Goal: Communication & Community: Answer question/provide support

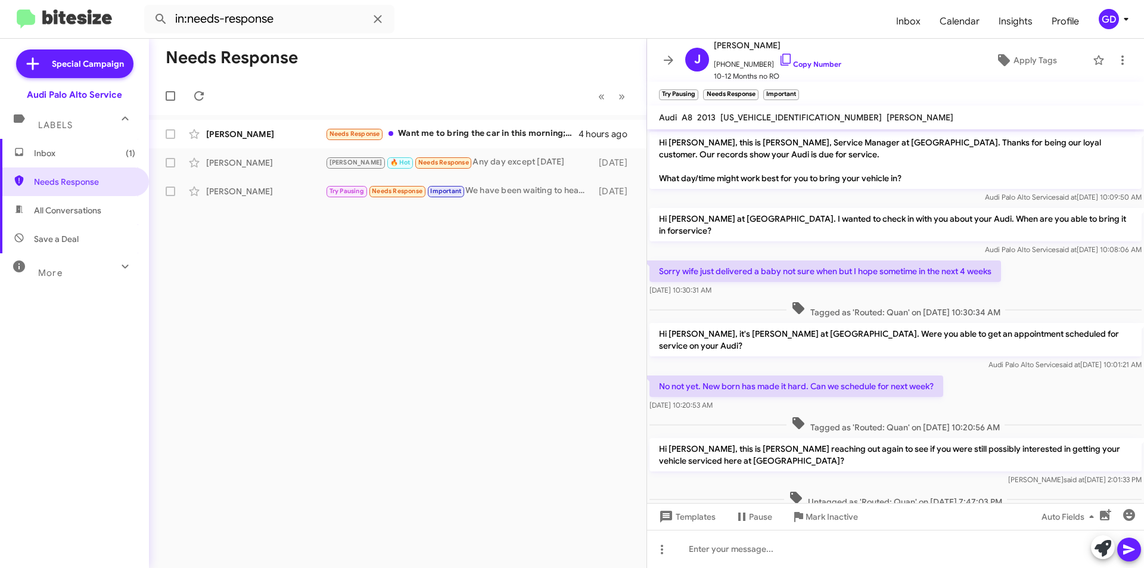
scroll to position [109, 0]
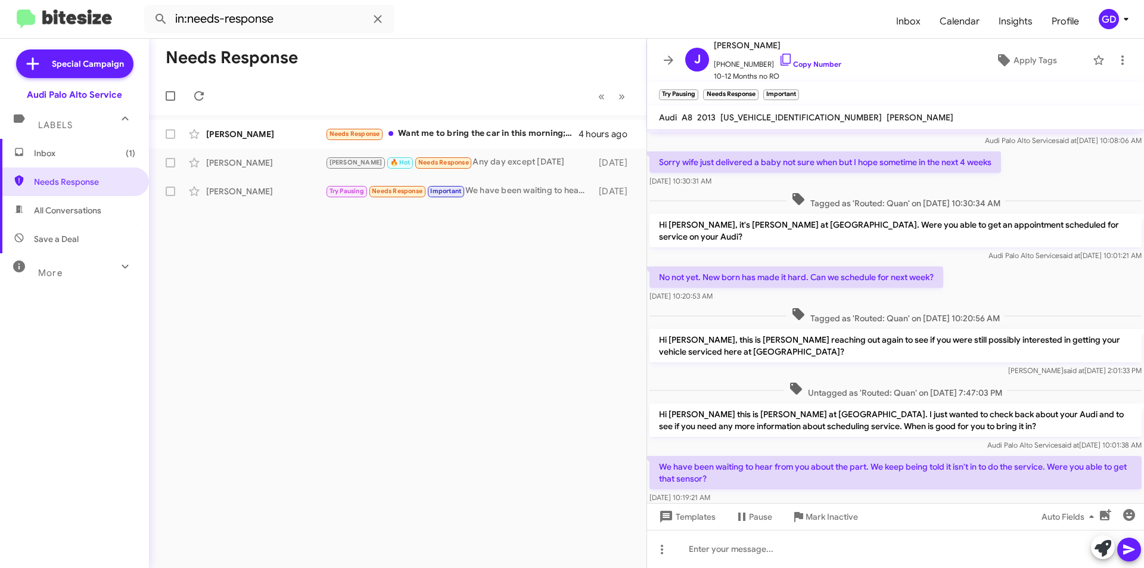
click at [47, 156] on span "Inbox (1)" at bounding box center [84, 153] width 101 height 12
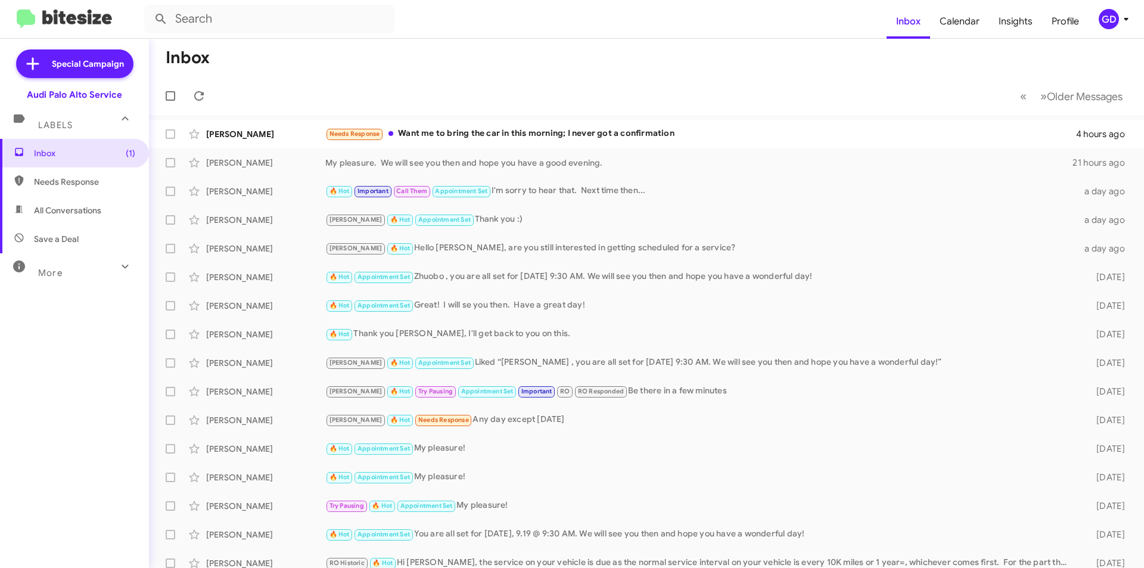
click at [216, 100] on mat-toolbar-row "« Previous » Next Older Messages" at bounding box center [646, 96] width 995 height 38
click at [53, 180] on span "Needs Response" at bounding box center [84, 182] width 101 height 12
type input "in:needs-response"
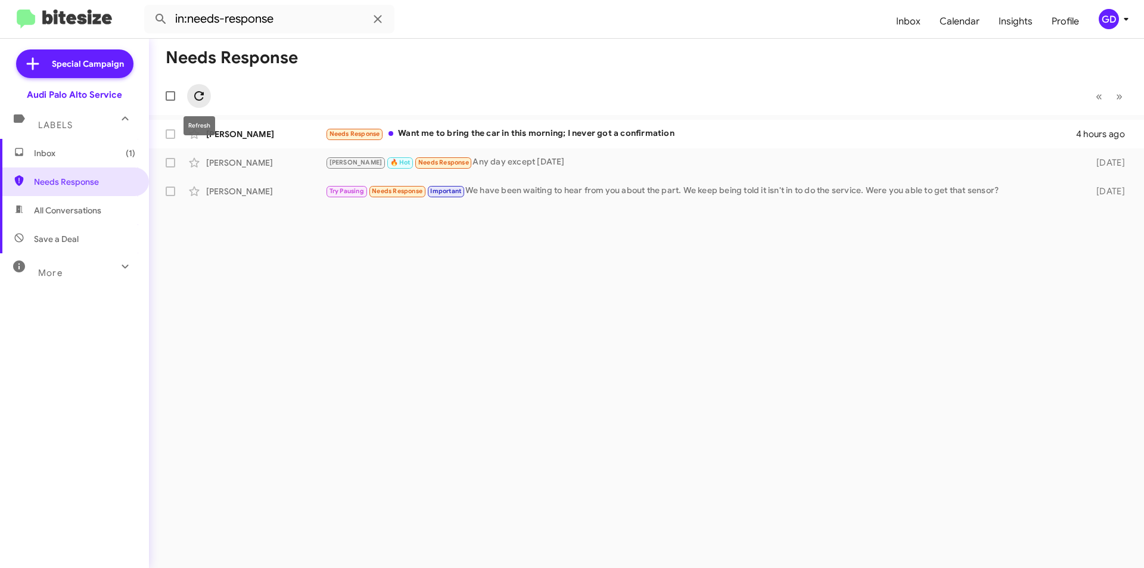
click at [202, 97] on icon at bounding box center [199, 96] width 14 height 14
click at [268, 132] on div "[PERSON_NAME]" at bounding box center [265, 134] width 119 height 12
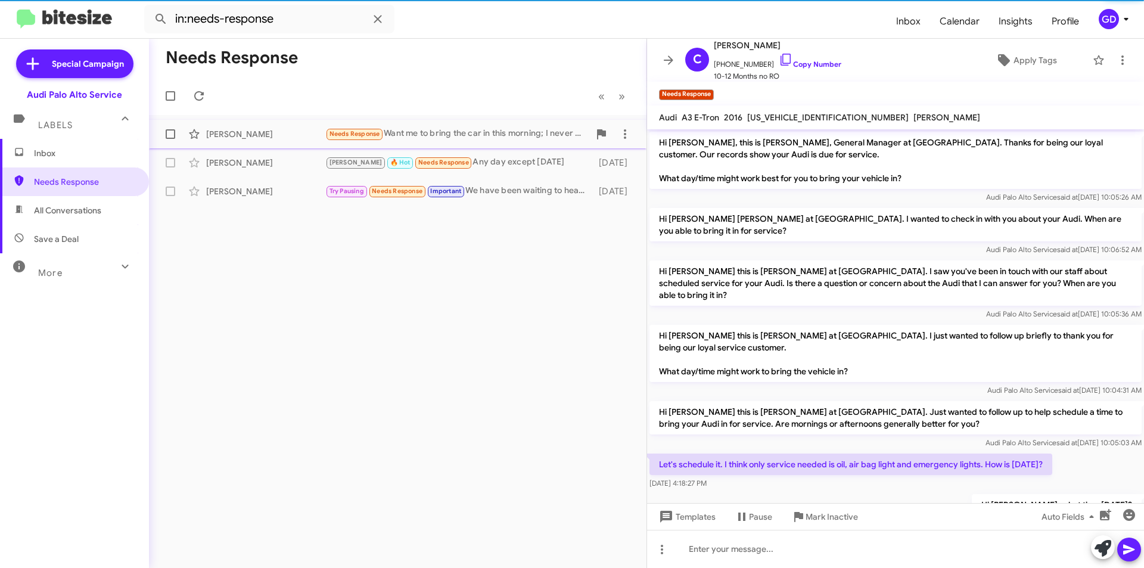
scroll to position [275, 0]
